Goal: Transaction & Acquisition: Purchase product/service

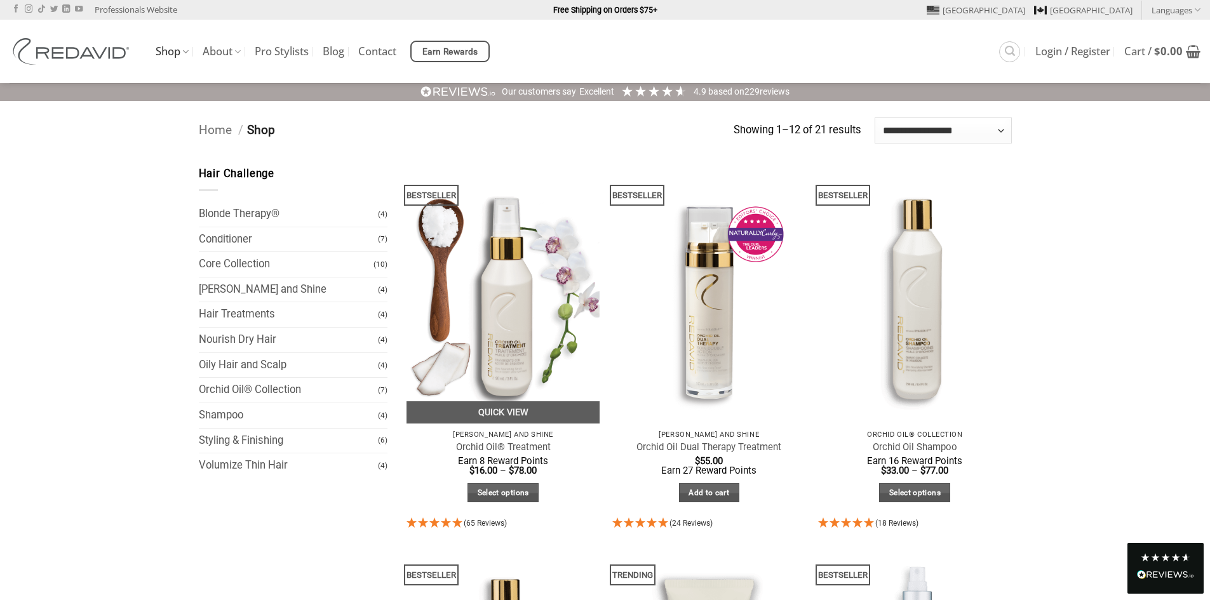
click at [492, 314] on img at bounding box center [504, 295] width 194 height 258
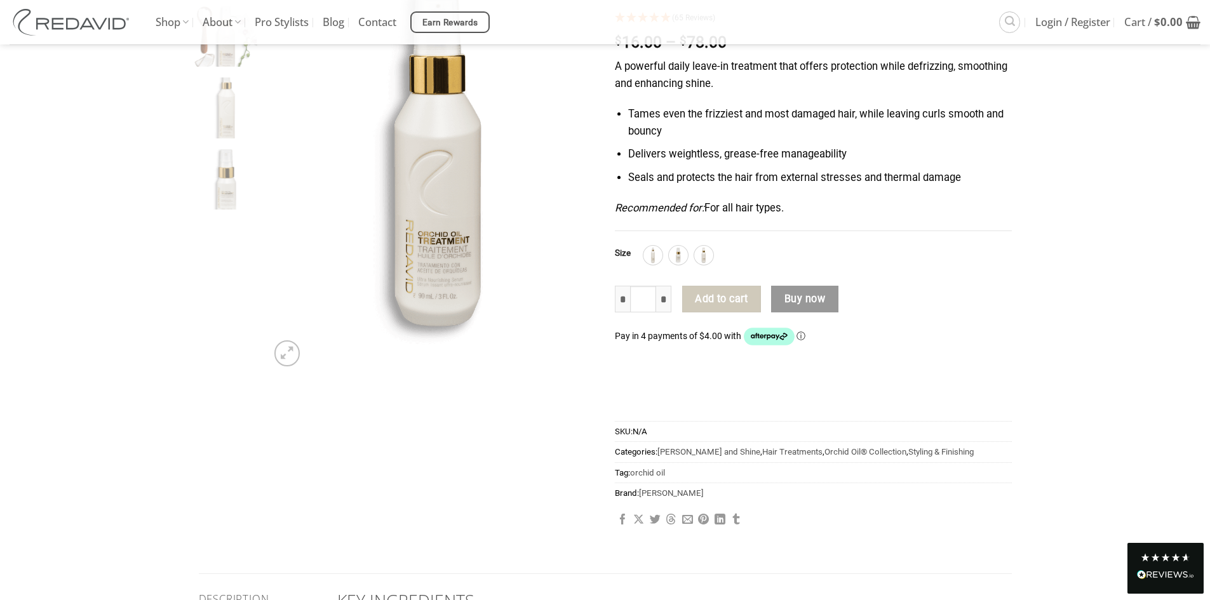
scroll to position [64, 0]
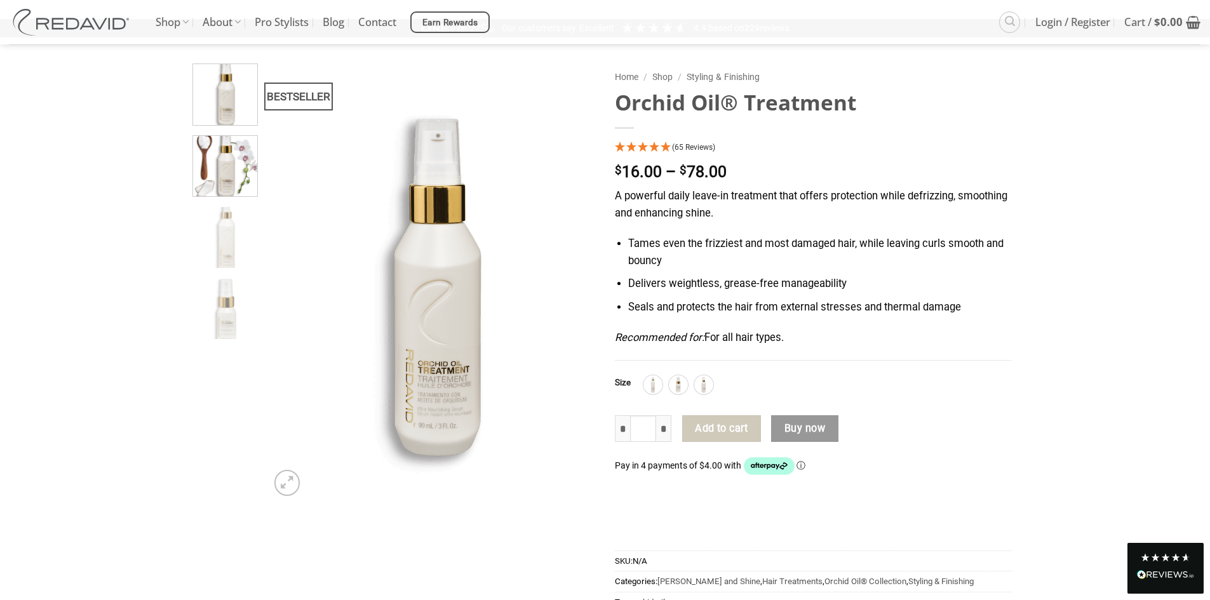
click at [233, 173] on img at bounding box center [225, 165] width 64 height 64
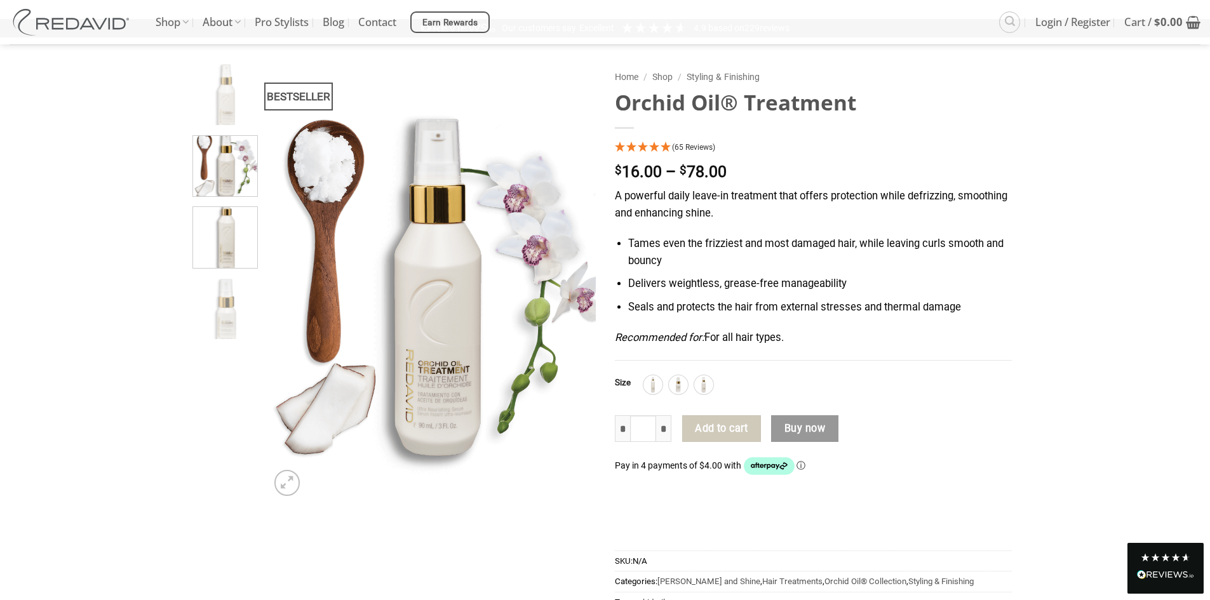
click at [220, 240] on img at bounding box center [225, 236] width 64 height 64
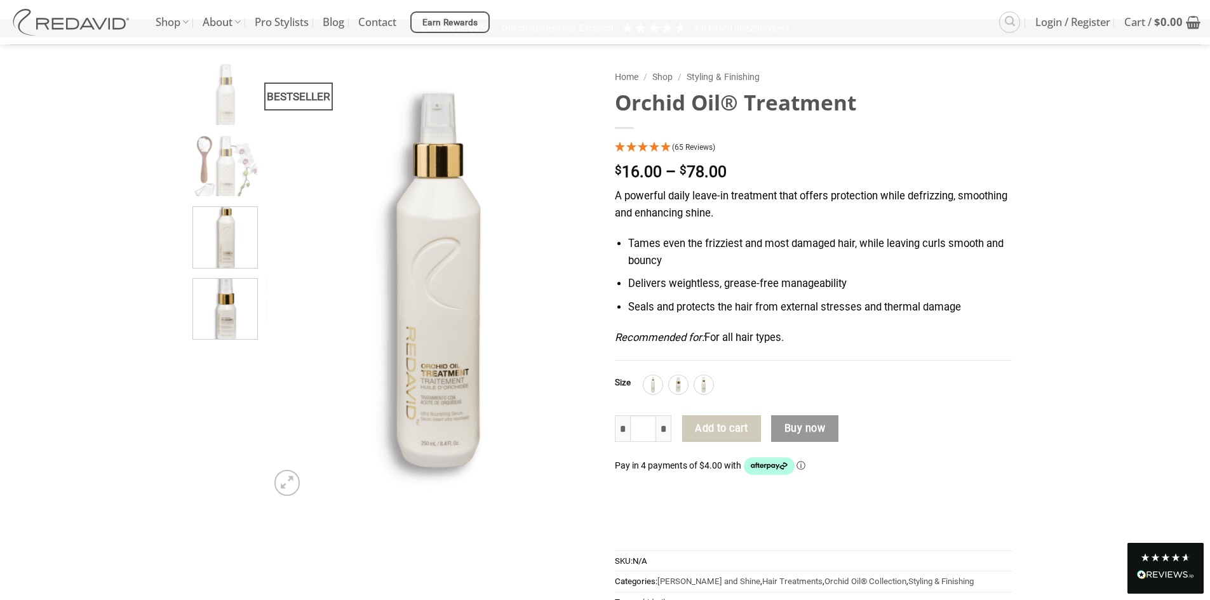
click at [220, 304] on img at bounding box center [225, 308] width 64 height 64
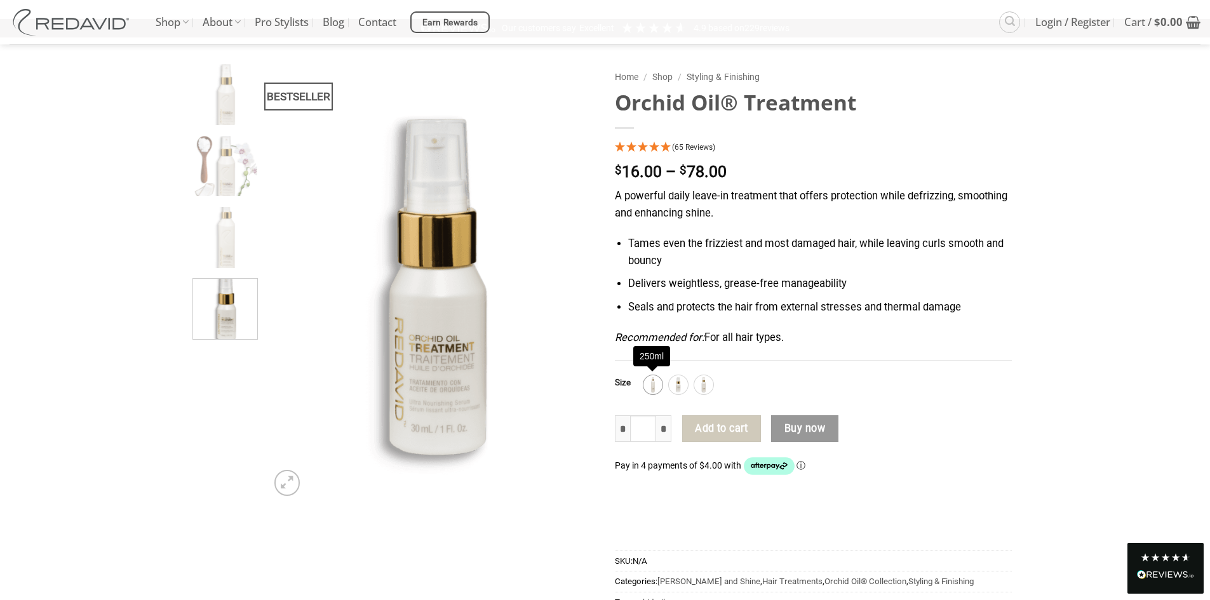
click at [648, 384] on img at bounding box center [653, 385] width 17 height 17
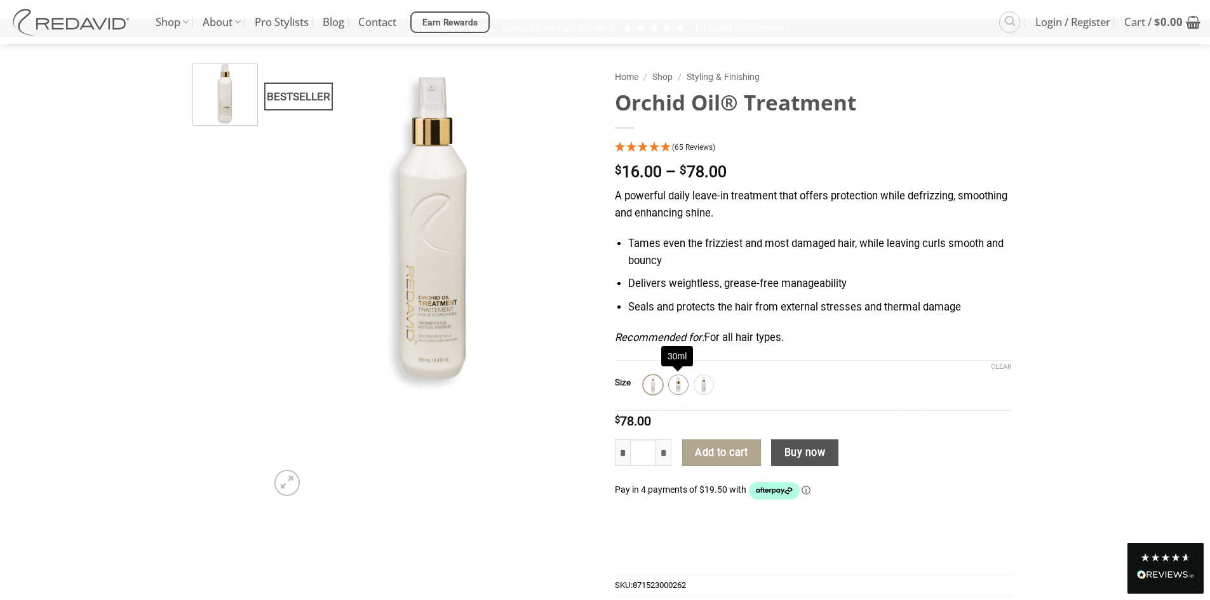
click at [677, 386] on img at bounding box center [678, 385] width 17 height 17
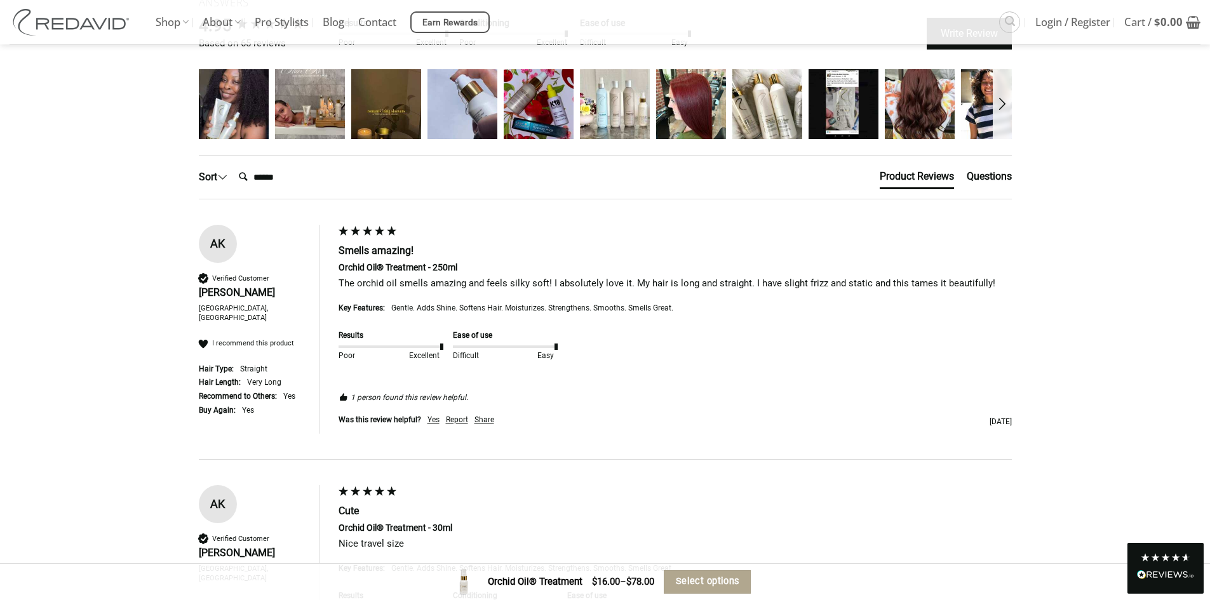
scroll to position [2351, 0]
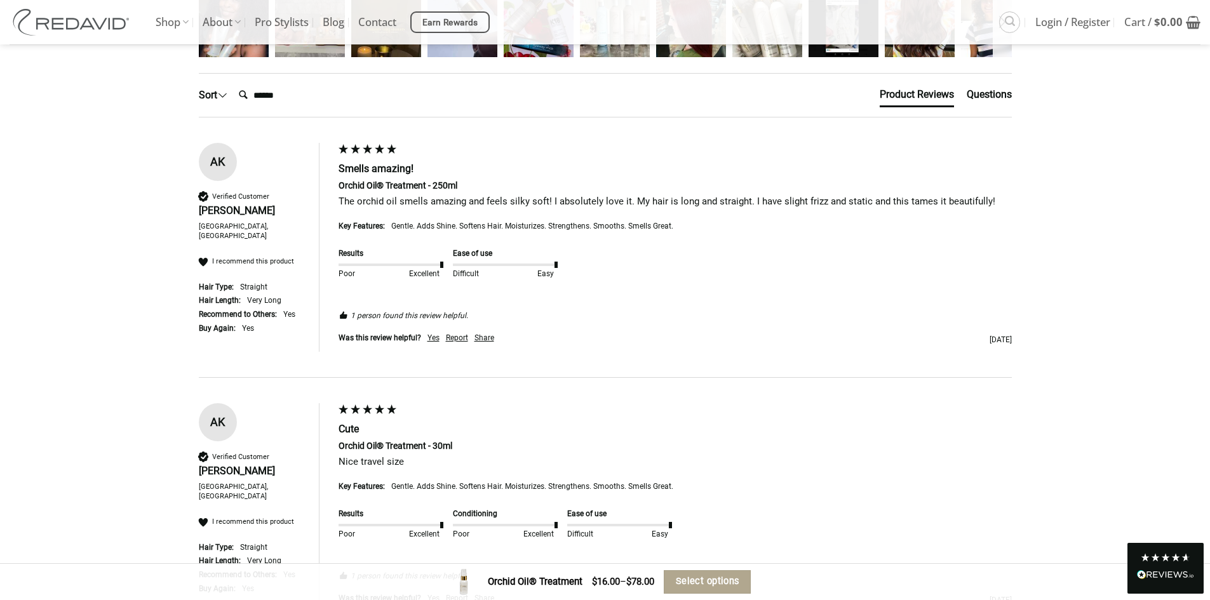
click at [992, 88] on div "Questions" at bounding box center [989, 95] width 45 height 14
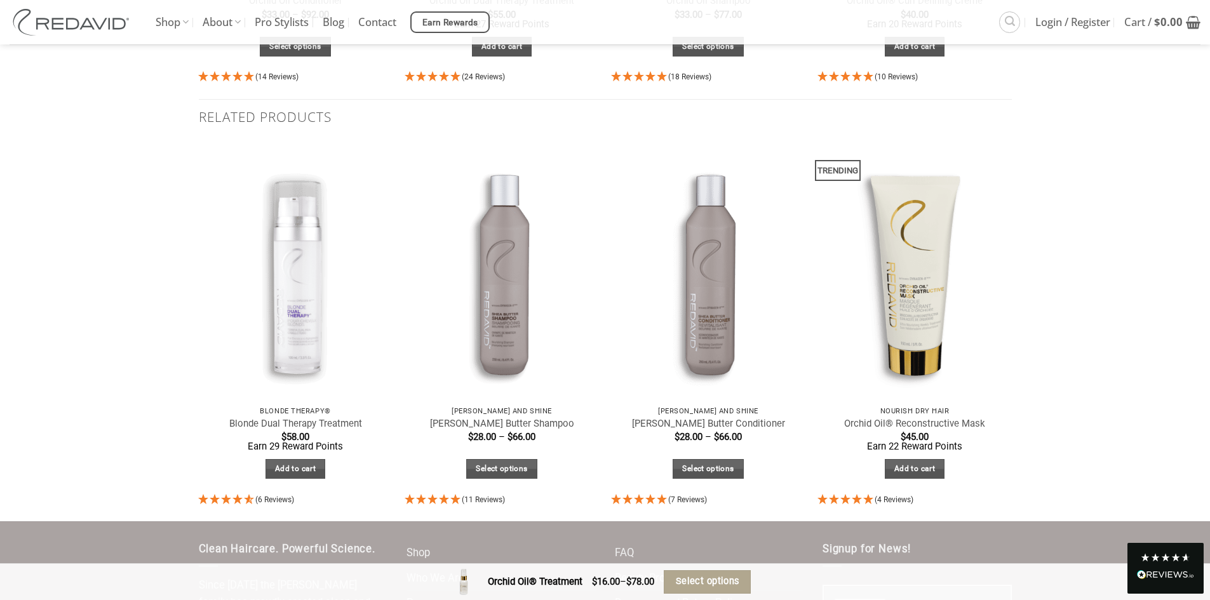
scroll to position [2987, 0]
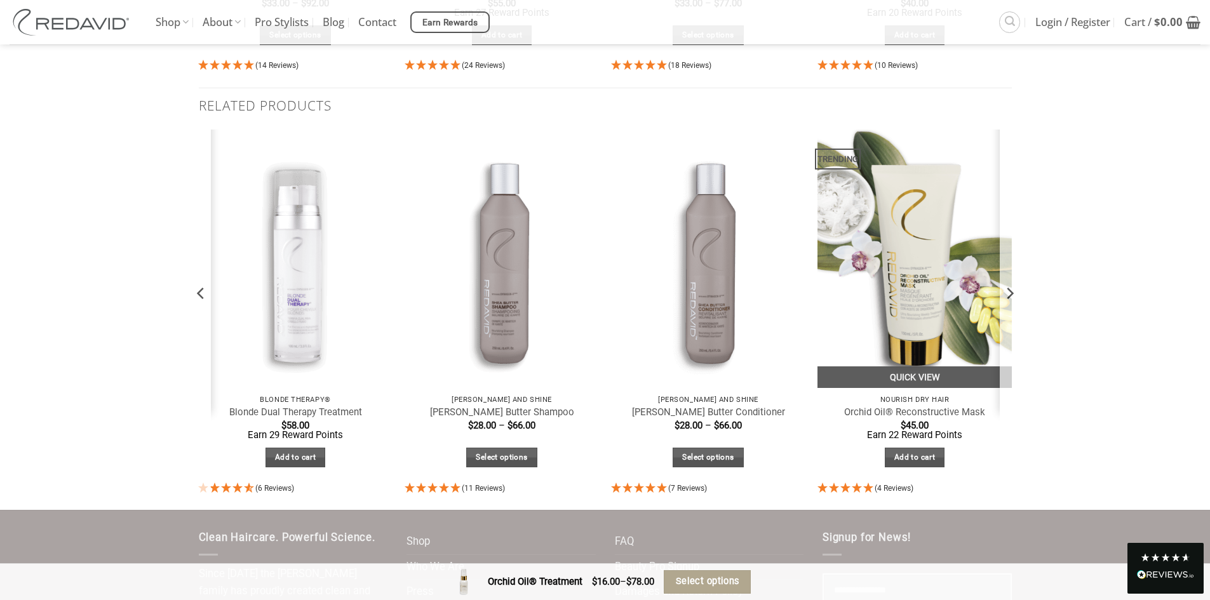
click at [884, 288] on img at bounding box center [915, 259] width 194 height 259
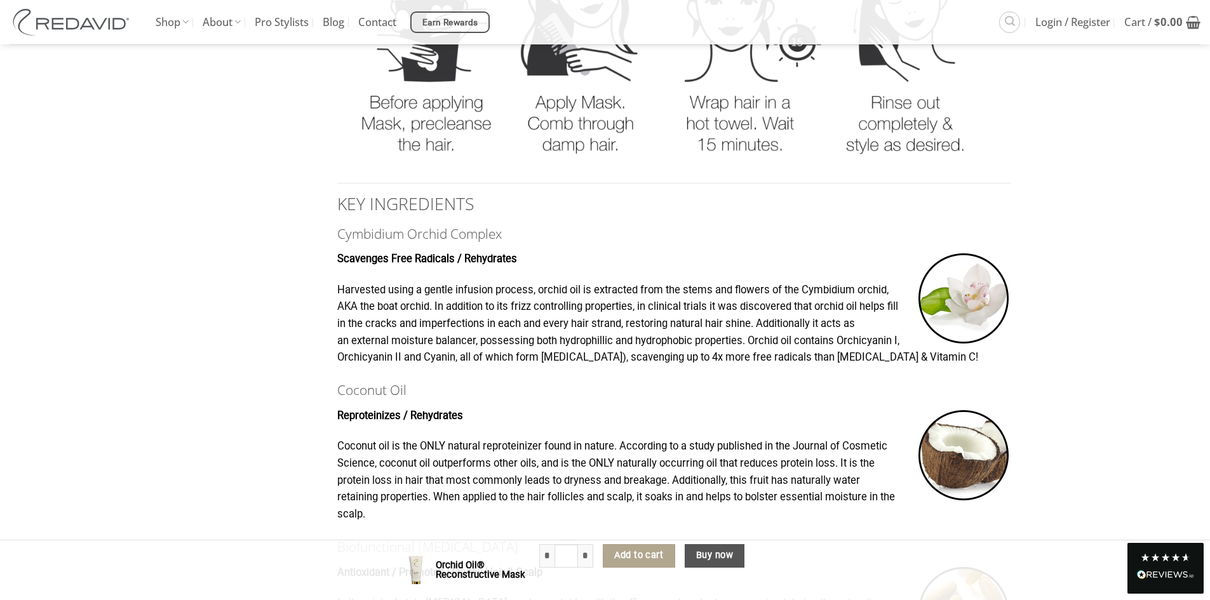
scroll to position [763, 0]
